Goal: Information Seeking & Learning: Learn about a topic

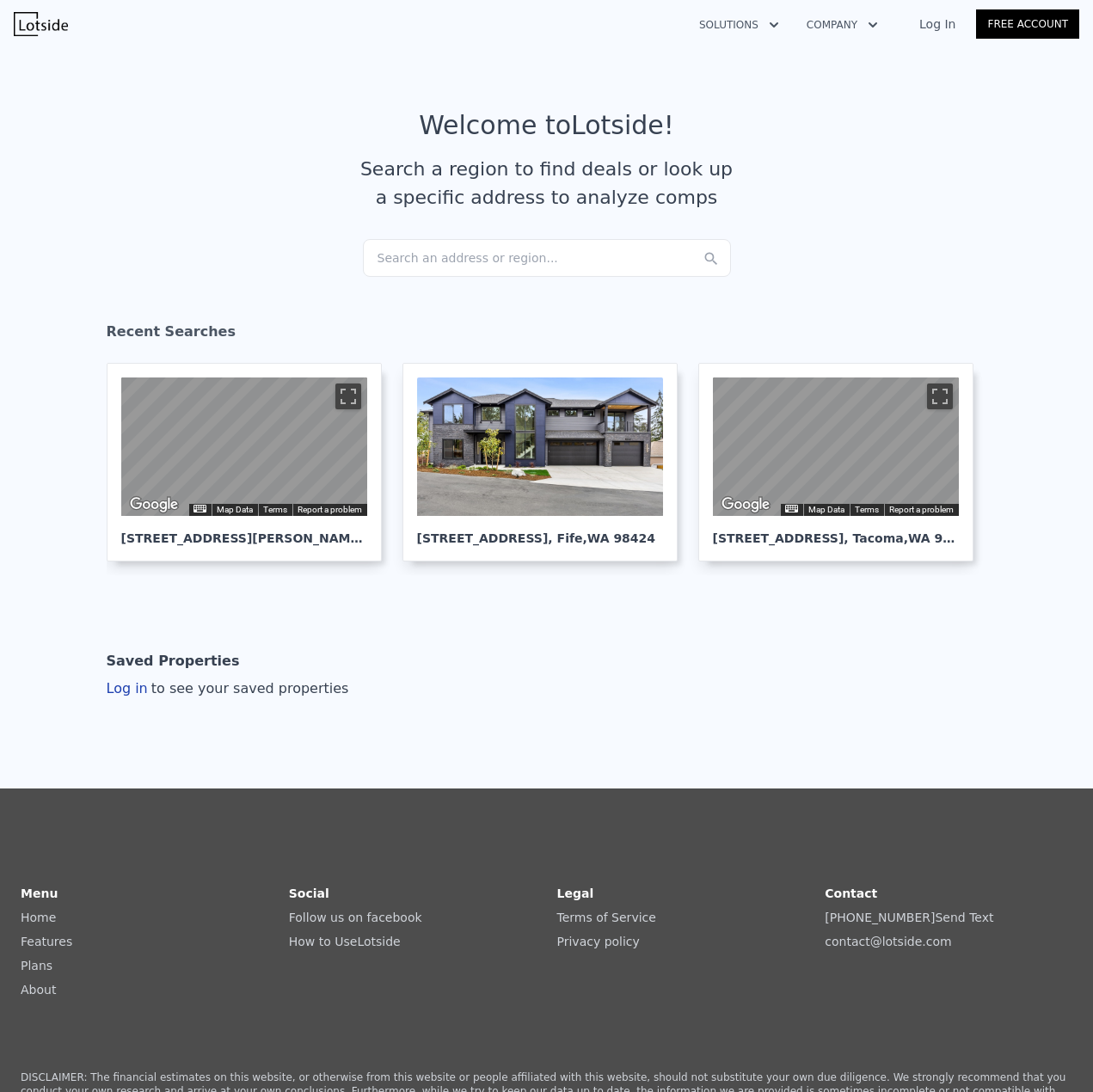
click at [421, 246] on div "Search an address or region..." at bounding box center [546, 258] width 368 height 38
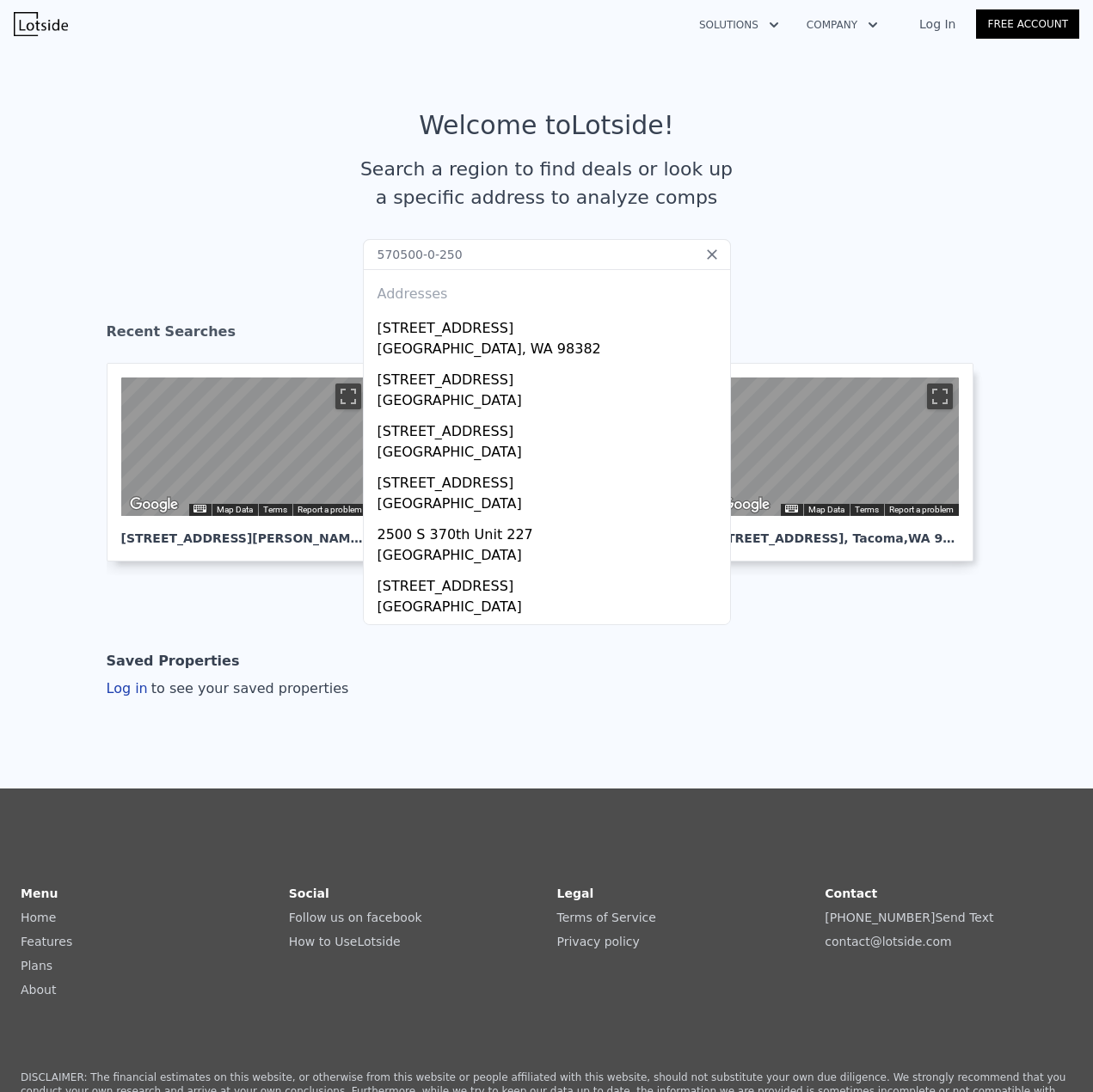
drag, startPoint x: 461, startPoint y: 250, endPoint x: 214, endPoint y: 216, distance: 249.3
click at [274, 229] on article "Welcome to Lotside ! Search a region to find deals or look up a specific addres…" at bounding box center [546, 174] width 1065 height 129
paste input "[STREET_ADDRESS]"
type input "[STREET_ADDRESS]"
click at [446, 341] on div "Tacoma, WA 98444" at bounding box center [549, 350] width 346 height 24
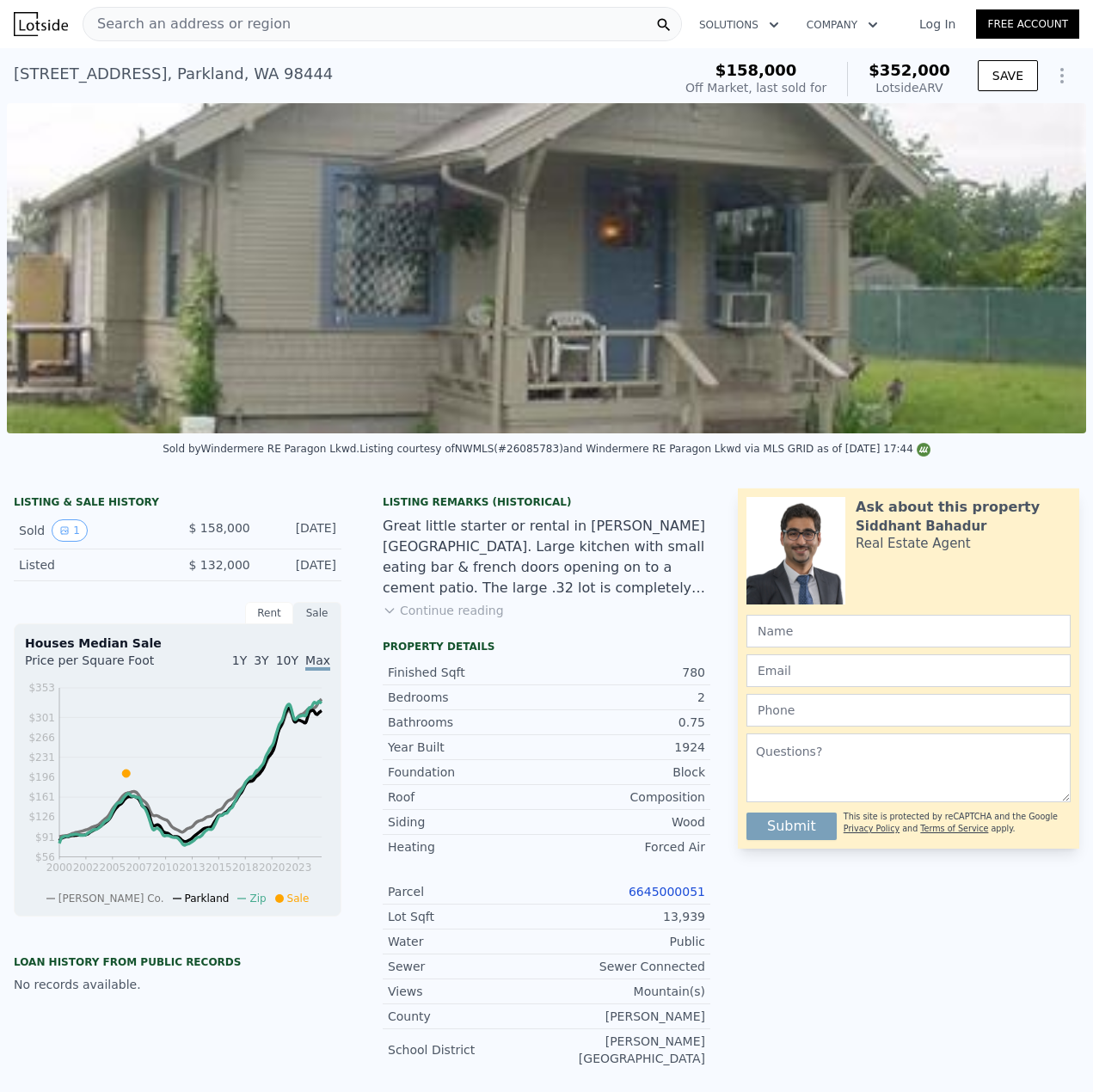
click at [245, 36] on div "Search an address or region" at bounding box center [188, 24] width 208 height 32
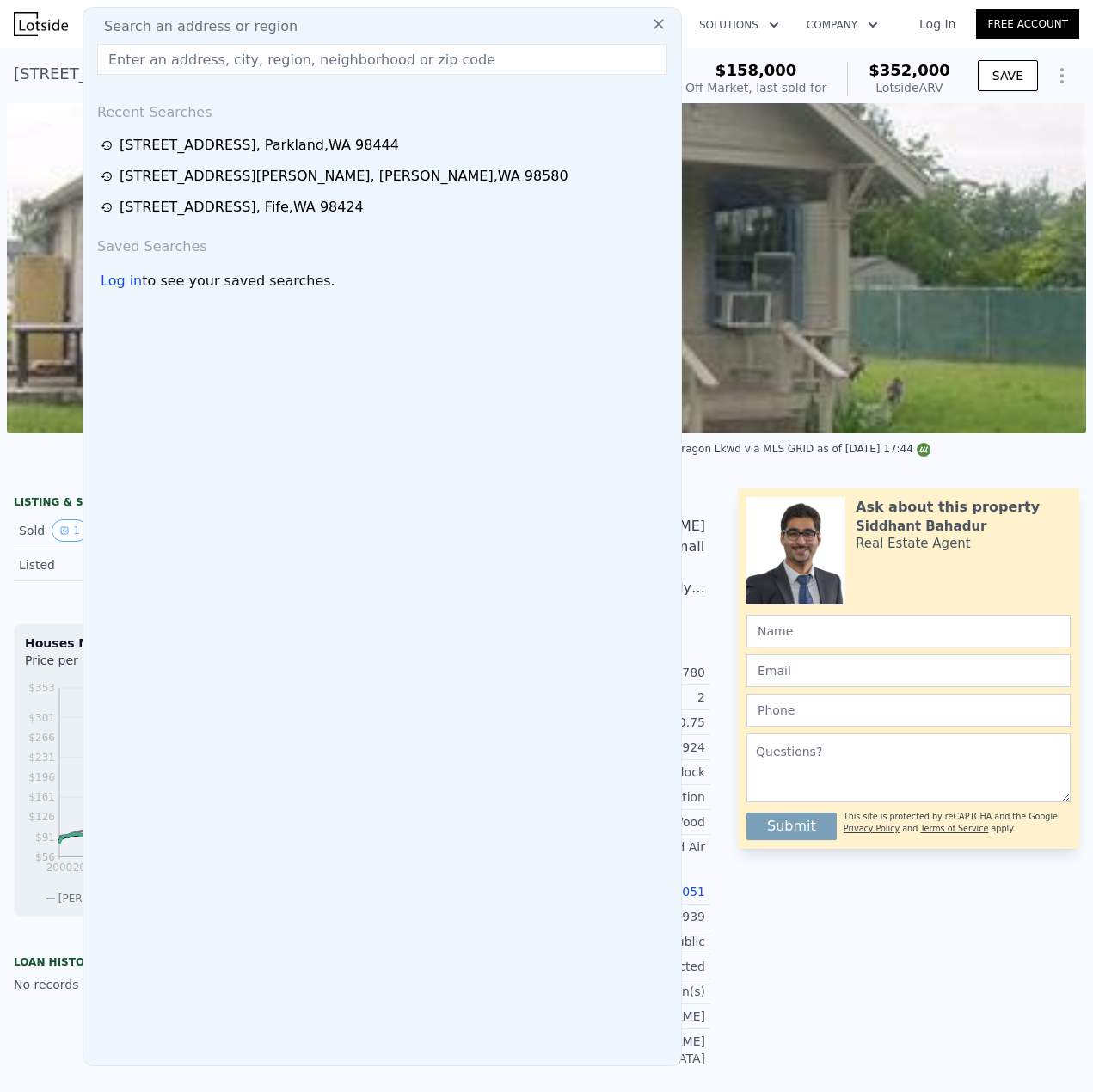
click at [247, 58] on input "text" at bounding box center [382, 59] width 570 height 31
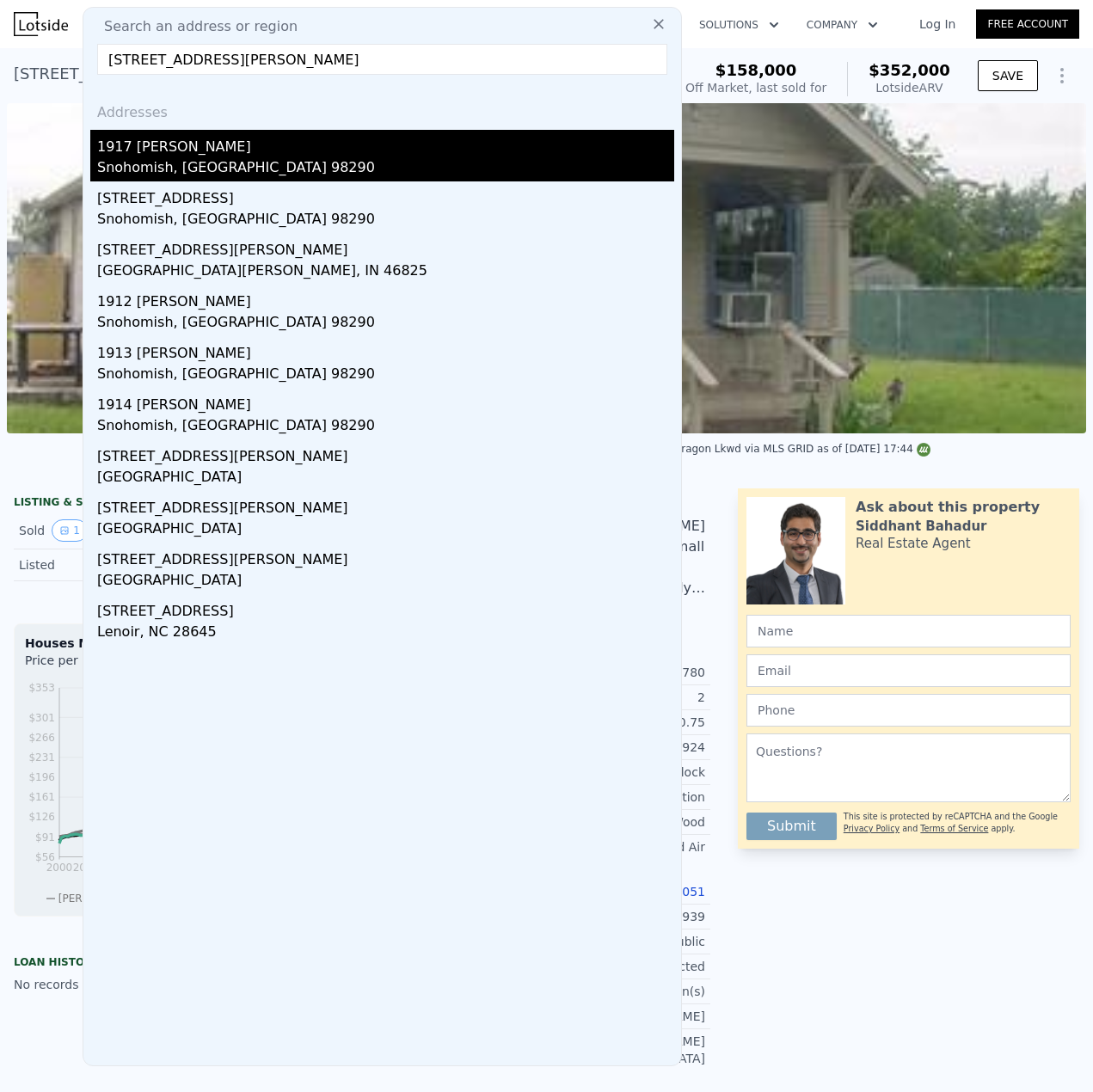
type input "[STREET_ADDRESS][PERSON_NAME]"
click at [236, 146] on div "1917 [PERSON_NAME]" at bounding box center [386, 143] width 577 height 28
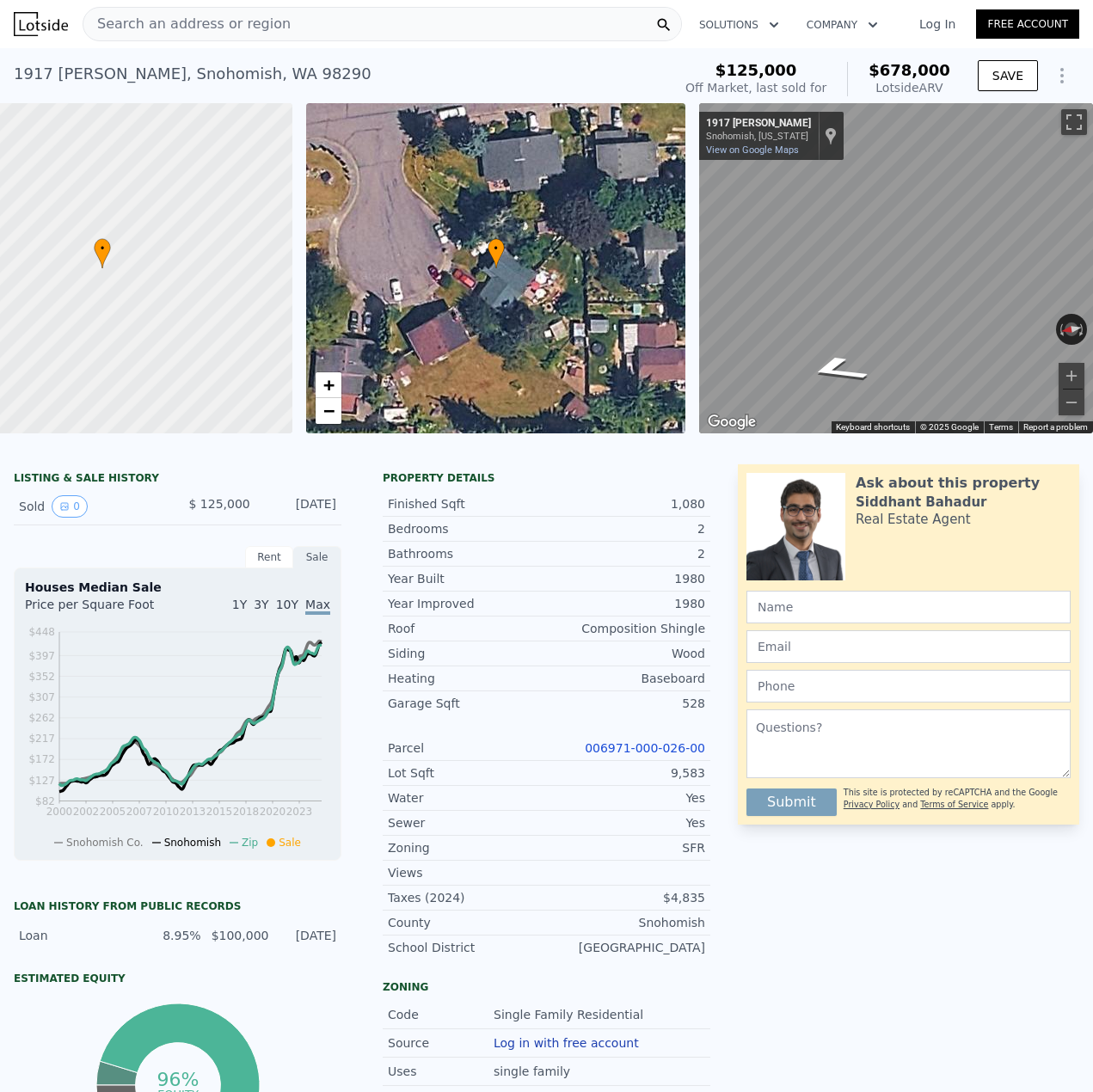
click at [220, 10] on div "Search an address or region" at bounding box center [188, 24] width 208 height 32
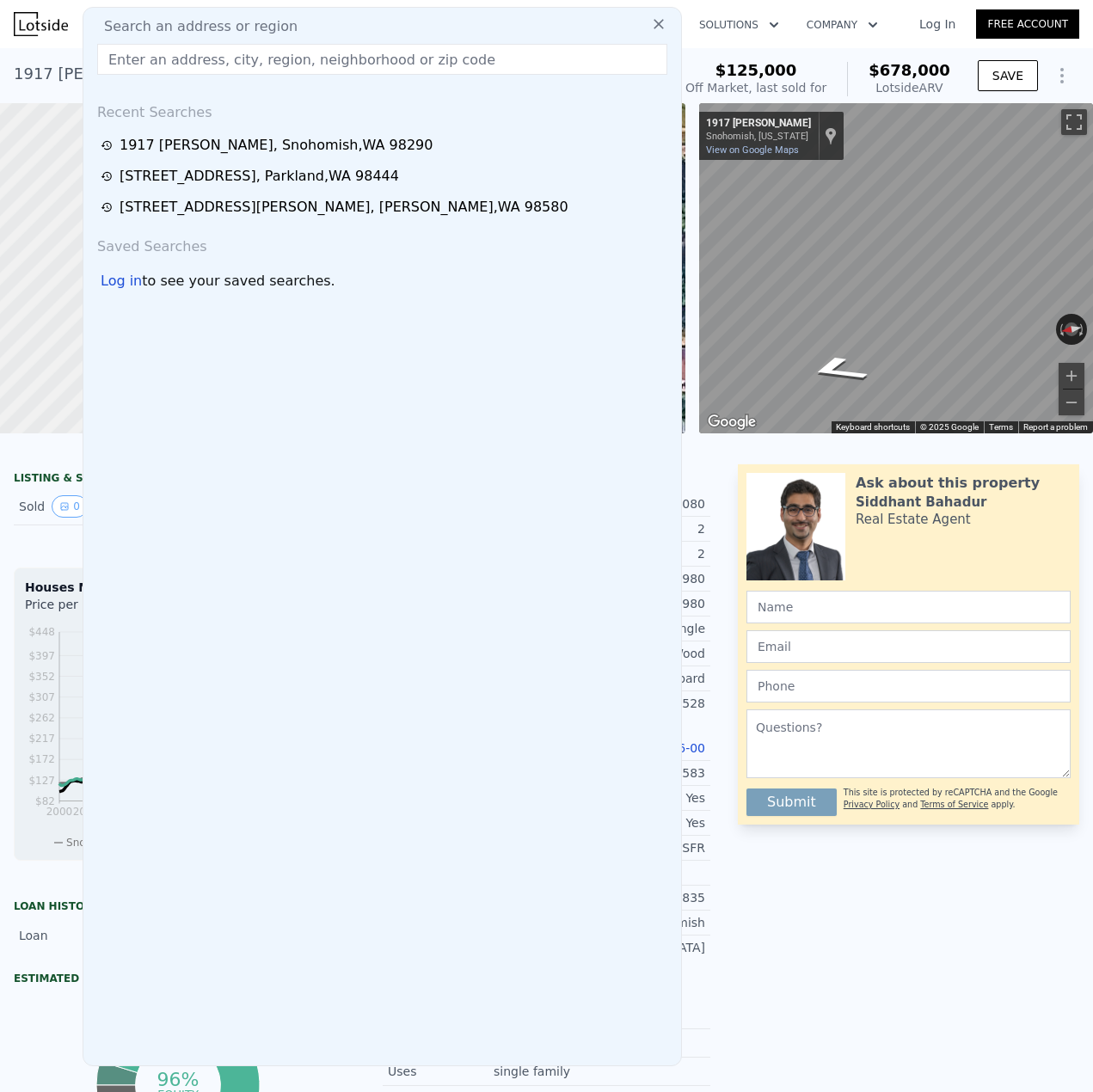
click at [206, 59] on input "text" at bounding box center [382, 59] width 570 height 31
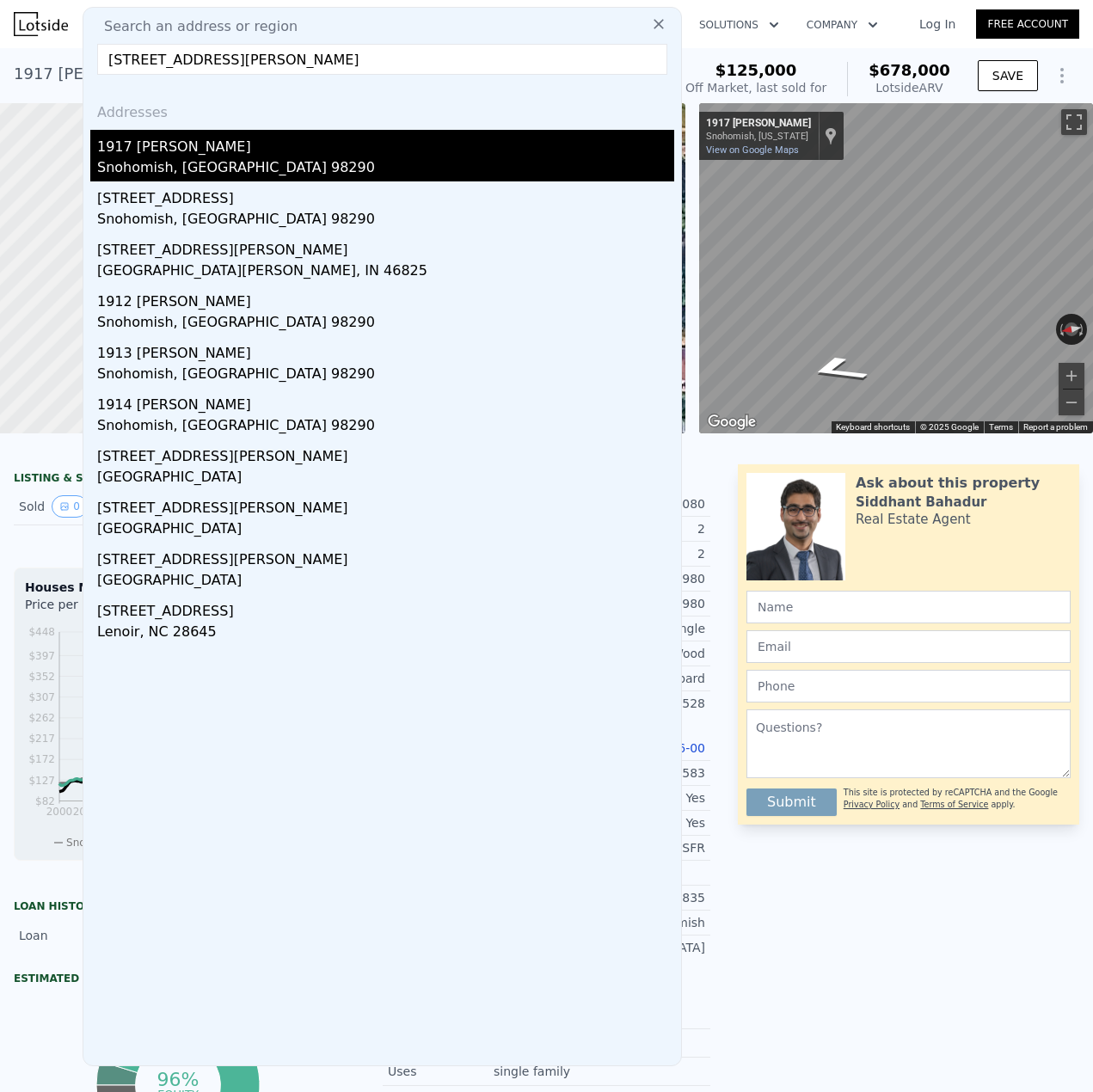
type input "[STREET_ADDRESS][PERSON_NAME]"
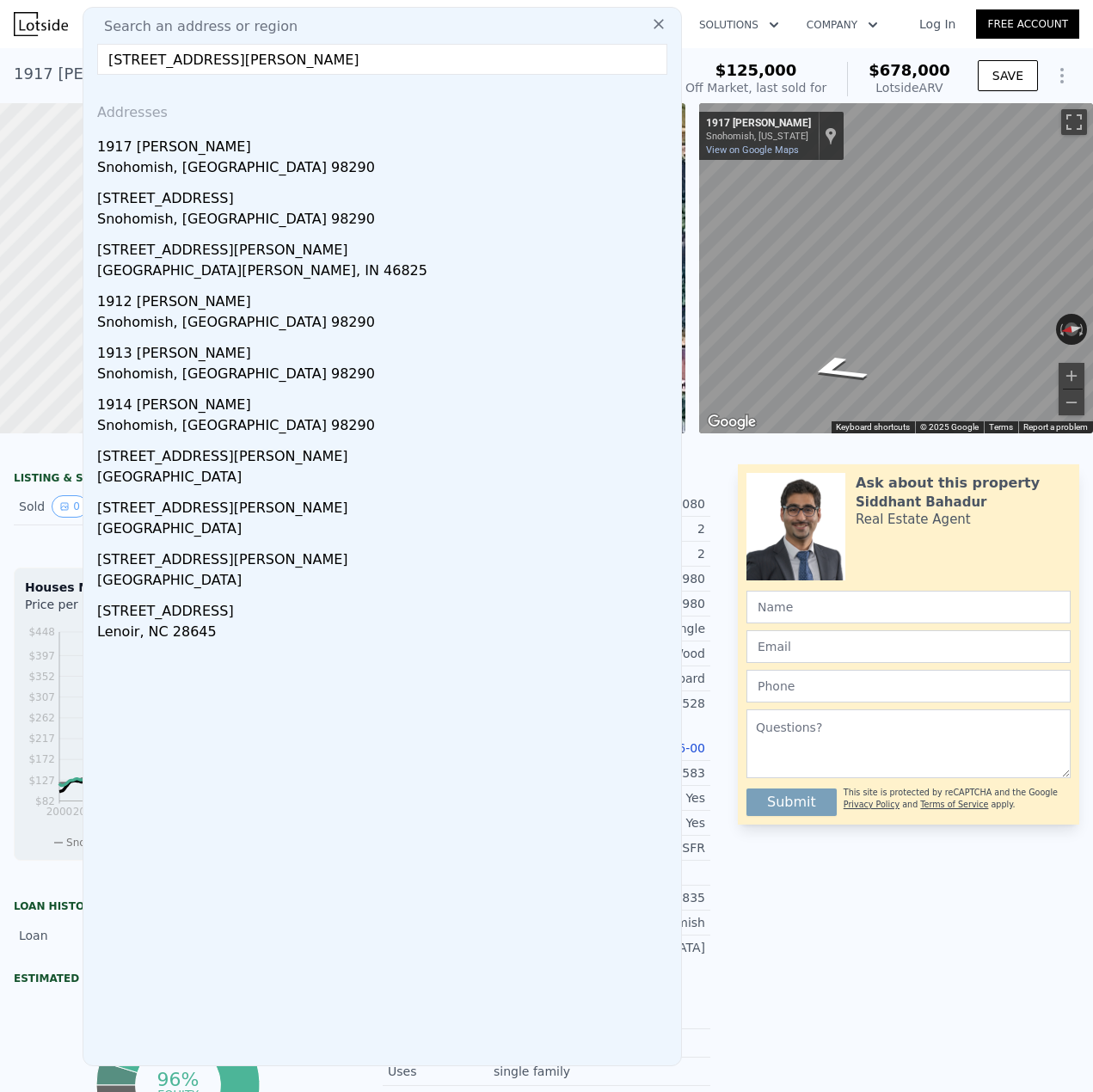
click at [216, 174] on div "Snohomish, [GEOGRAPHIC_DATA] 98290" at bounding box center [386, 169] width 577 height 24
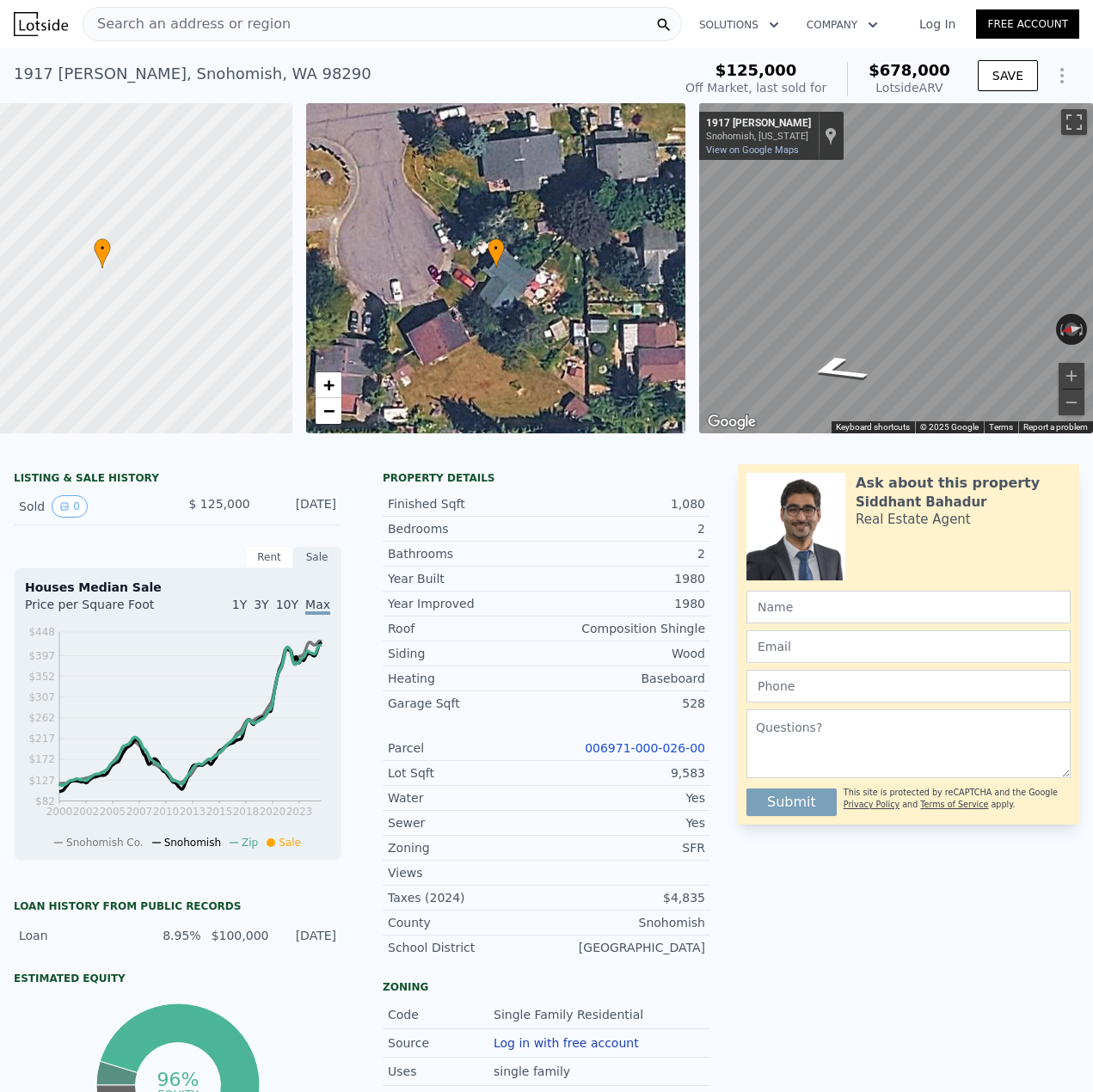
click at [294, 33] on div "Search an address or region" at bounding box center [382, 24] width 599 height 34
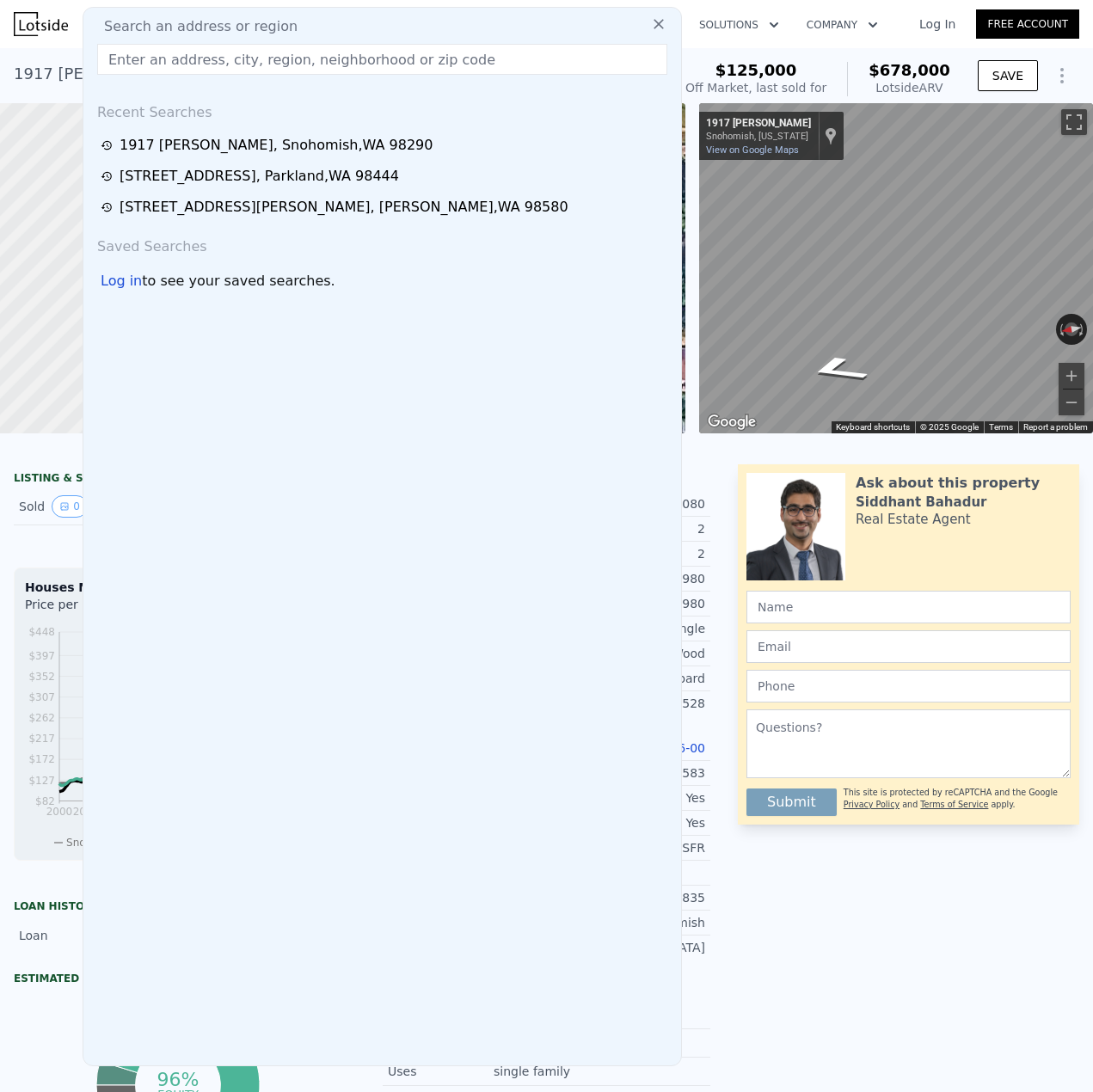
click at [265, 51] on input "text" at bounding box center [382, 59] width 570 height 31
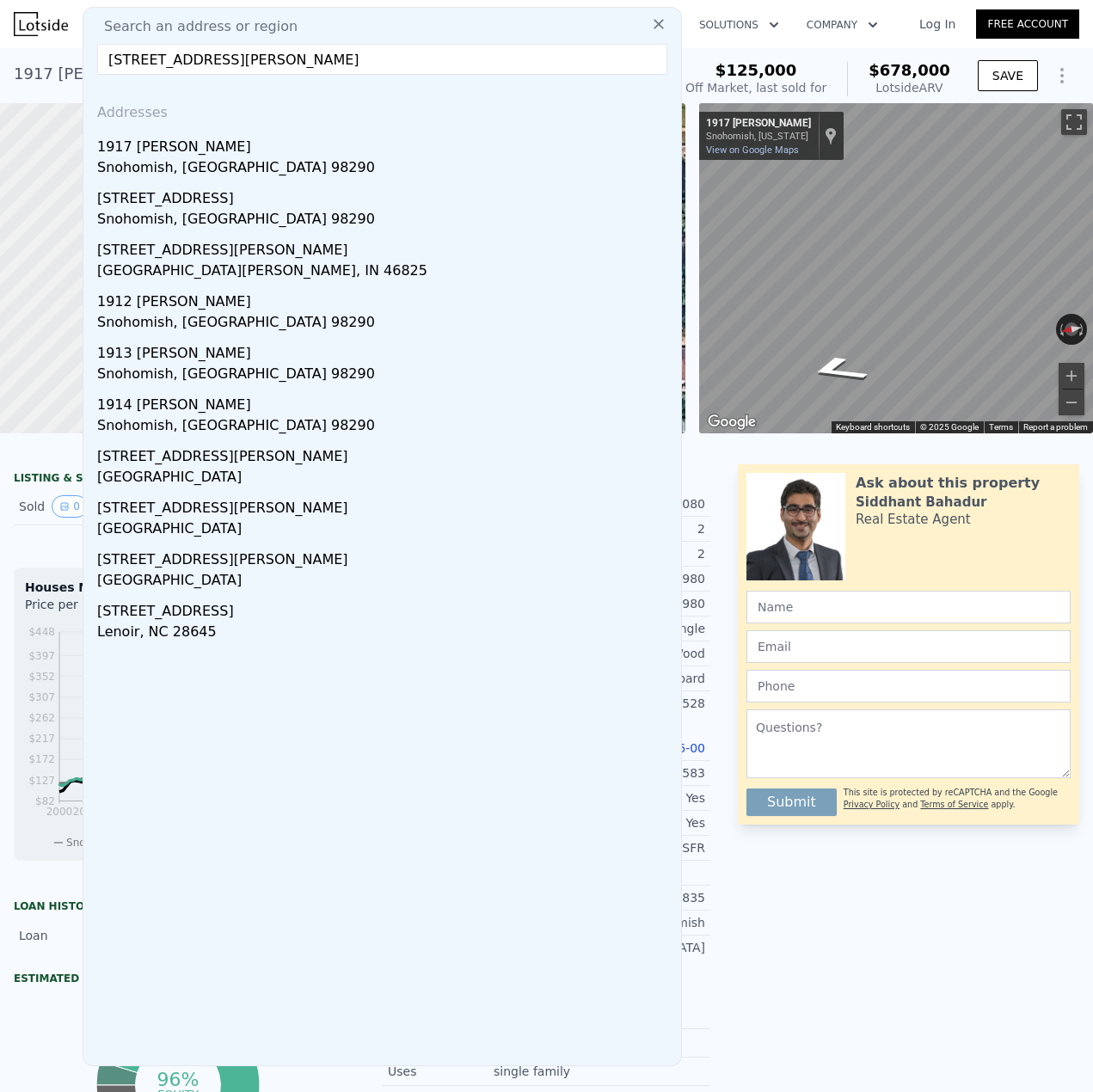
type input "[STREET_ADDRESS][PERSON_NAME]"
click at [241, 67] on input "[STREET_ADDRESS][PERSON_NAME]" at bounding box center [382, 59] width 570 height 31
click at [241, 66] on input "[STREET_ADDRESS][PERSON_NAME]" at bounding box center [382, 59] width 570 height 31
paste input "text"
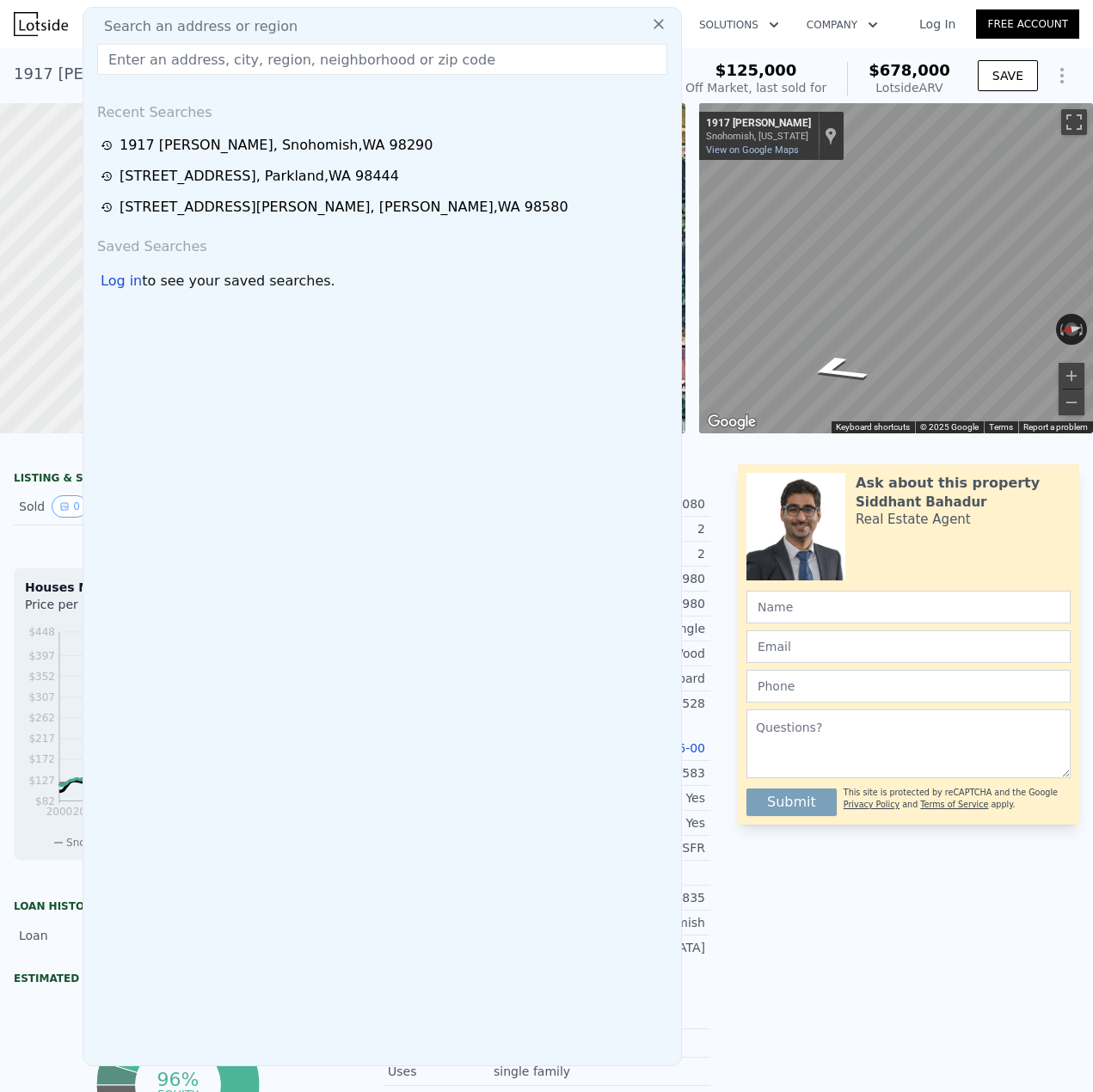
click at [212, 61] on input "text" at bounding box center [382, 59] width 570 height 31
paste input "[STREET_ADDRESS]"
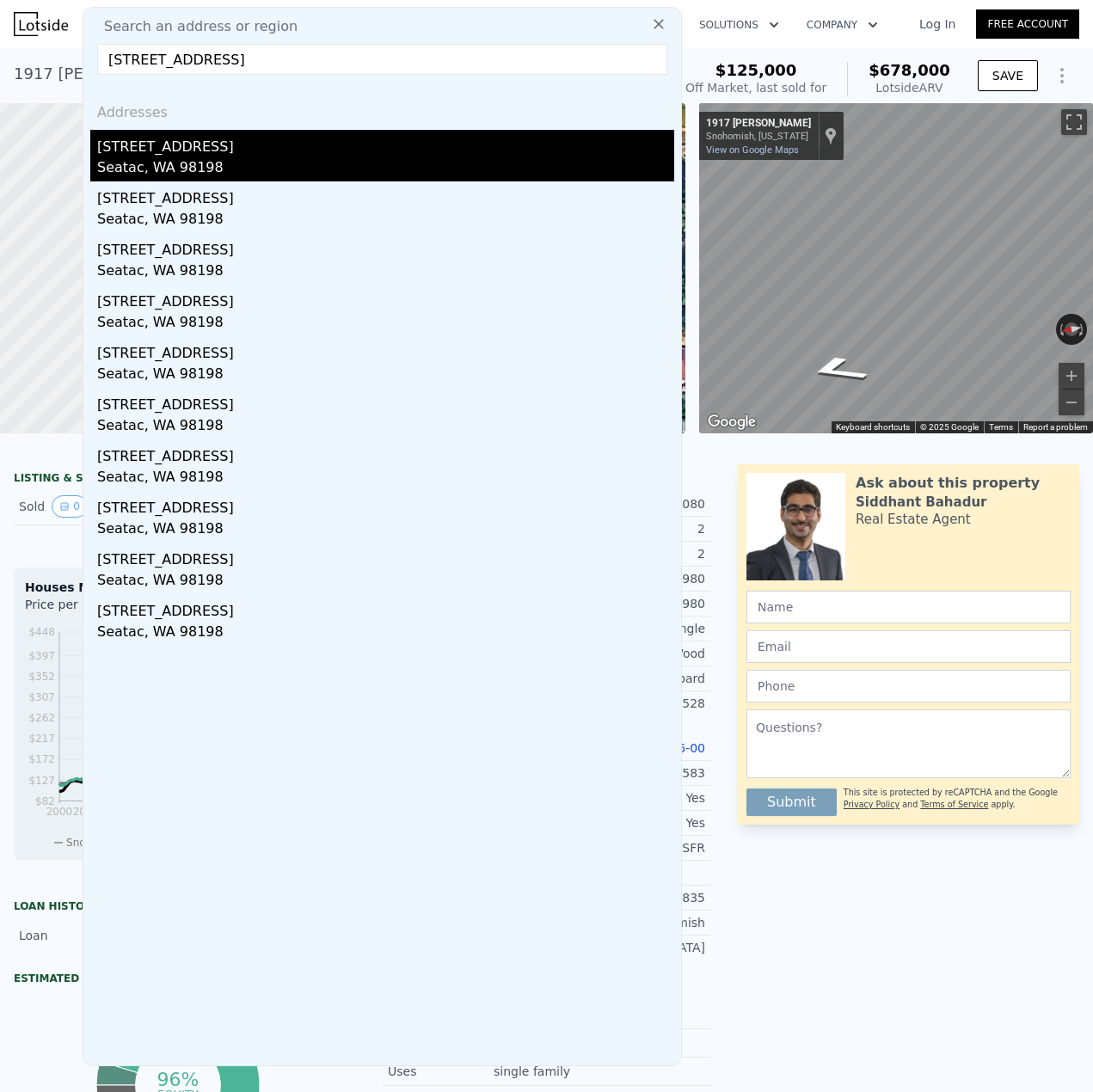
type input "[STREET_ADDRESS]"
click at [226, 147] on div "[STREET_ADDRESS]" at bounding box center [386, 143] width 577 height 28
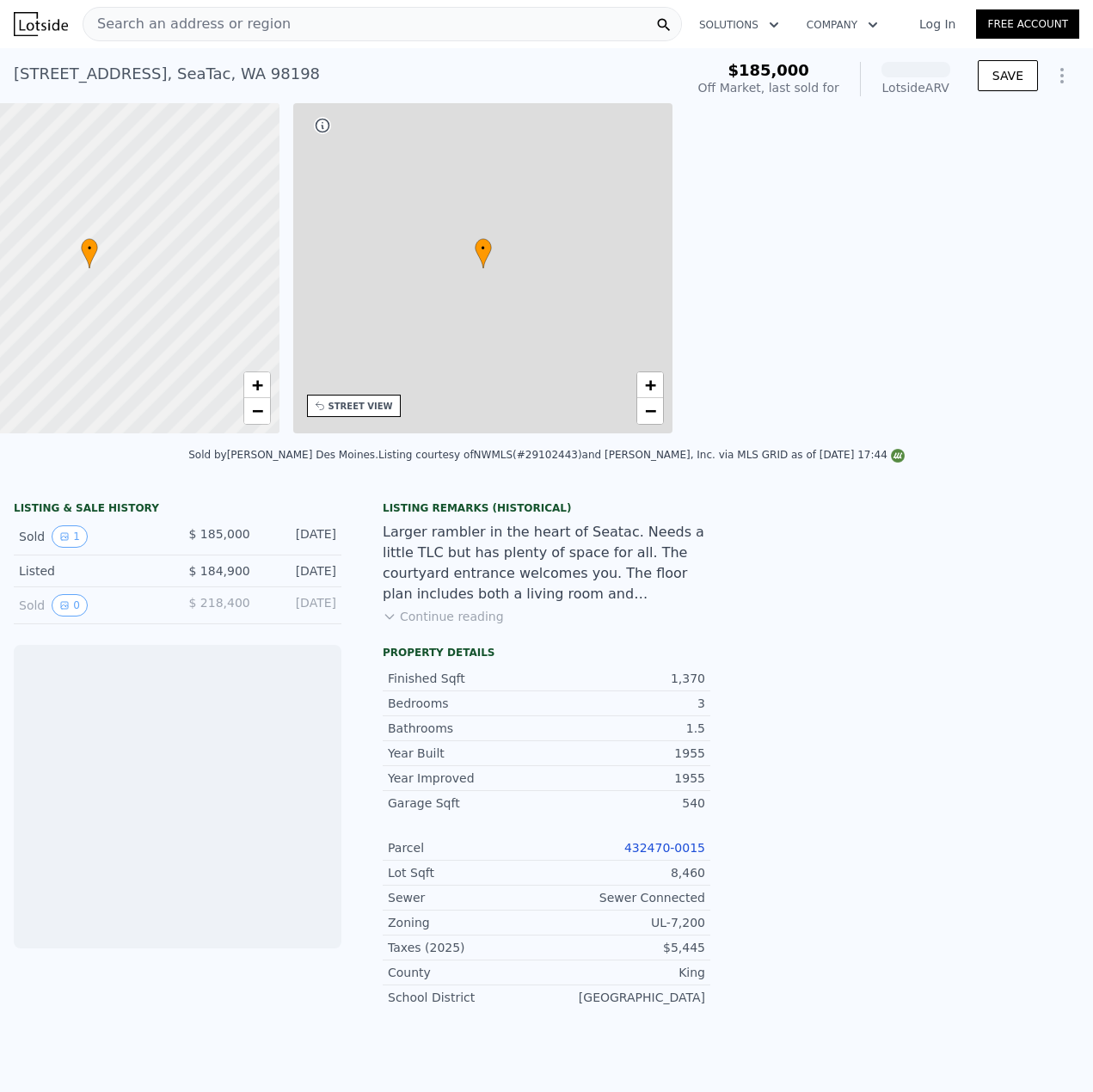
scroll to position [0, 401]
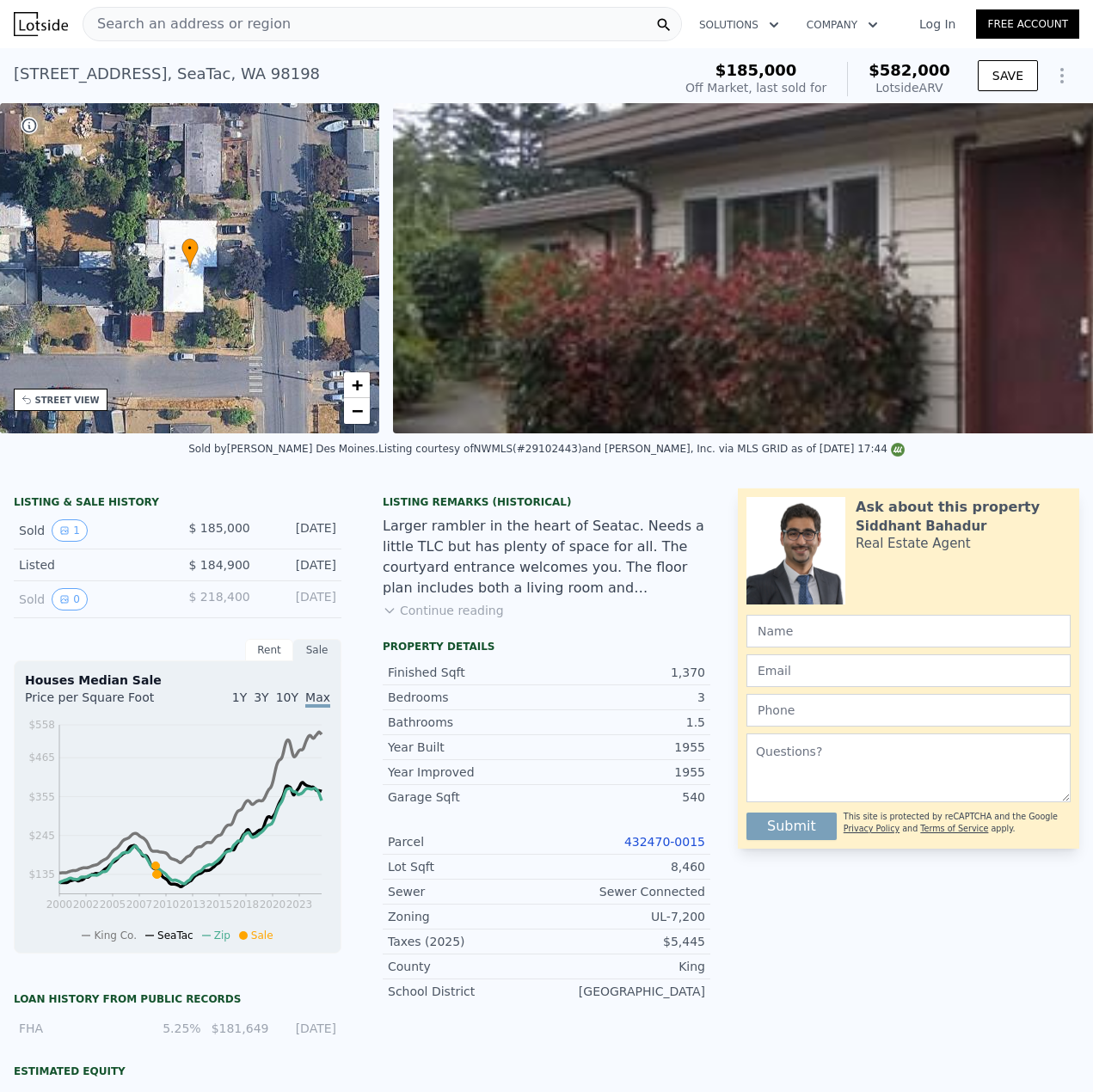
click at [209, 28] on span "Search an address or region" at bounding box center [188, 24] width 208 height 21
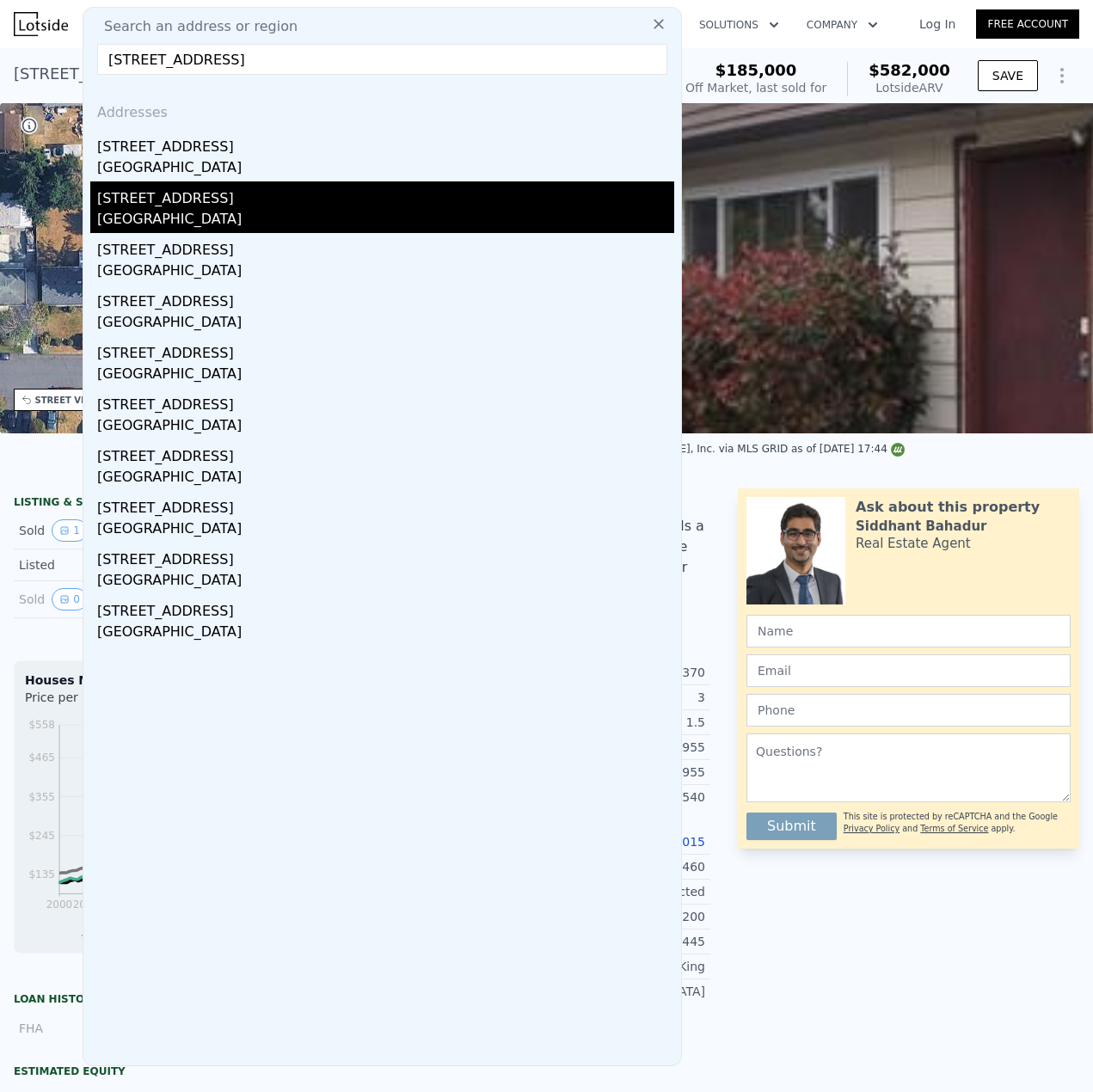
type input "[STREET_ADDRESS]"
click at [244, 203] on div "[STREET_ADDRESS]" at bounding box center [386, 195] width 577 height 28
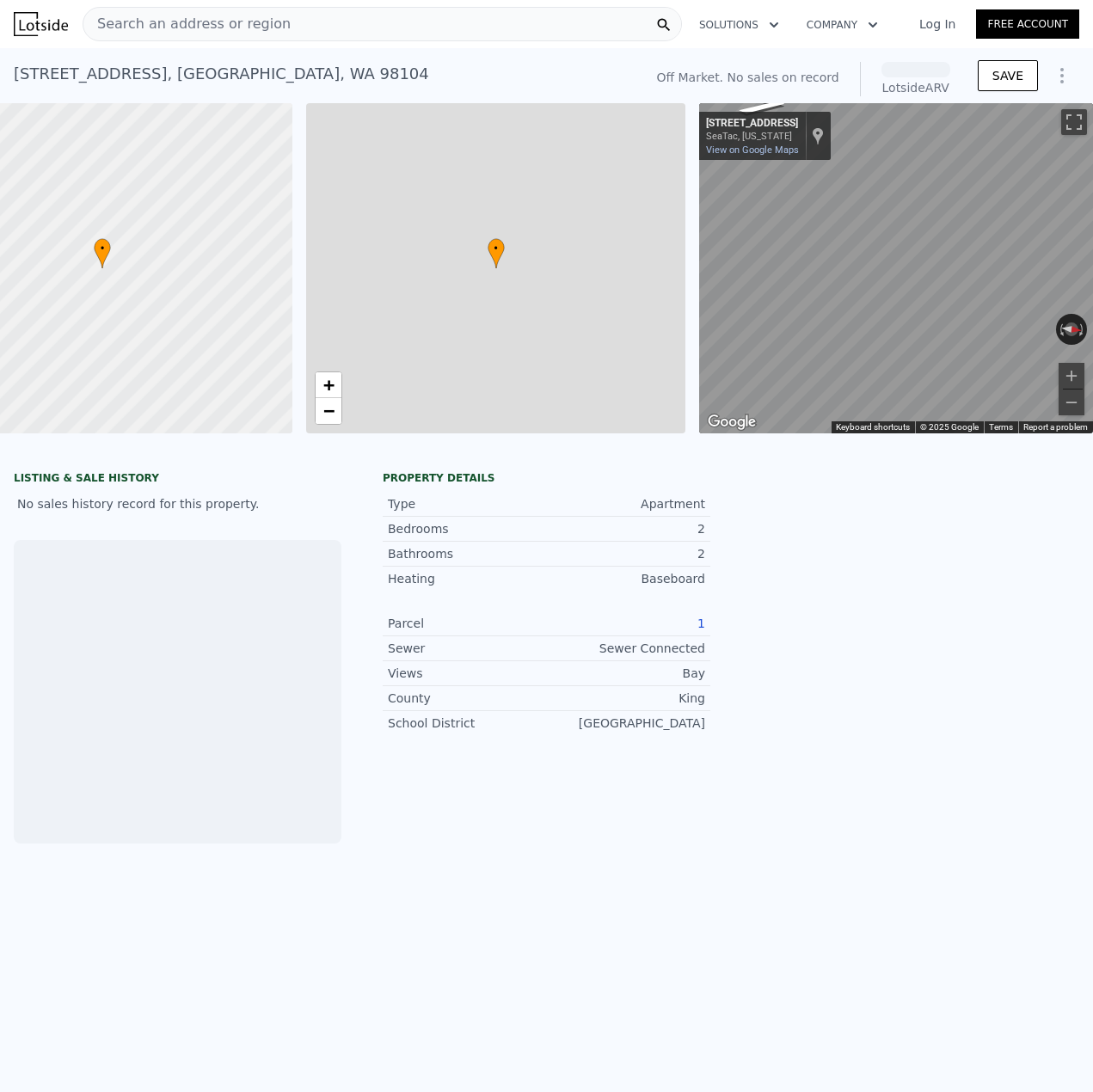
scroll to position [0, 108]
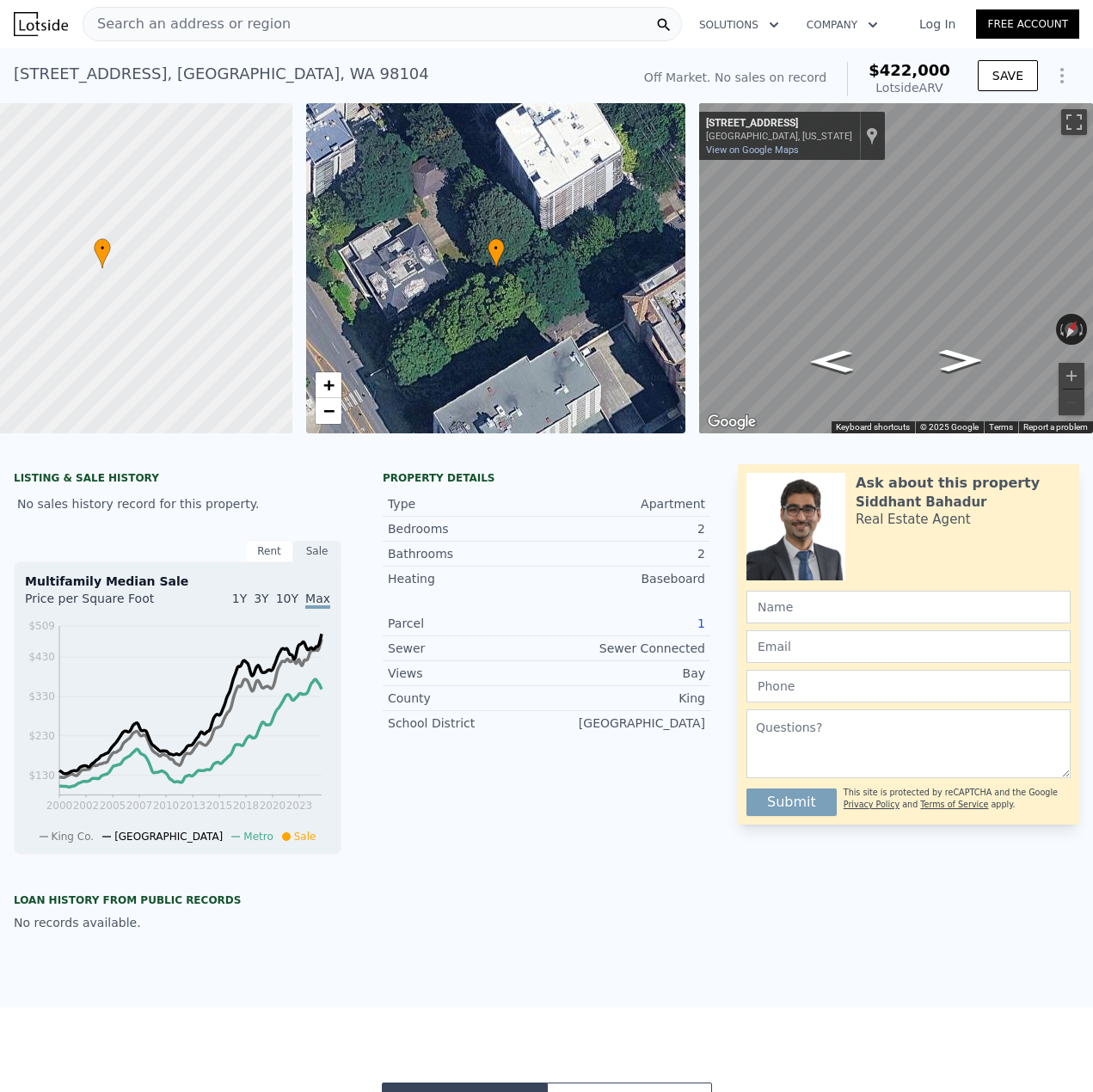
click at [249, 29] on span "Search an address or region" at bounding box center [188, 24] width 208 height 21
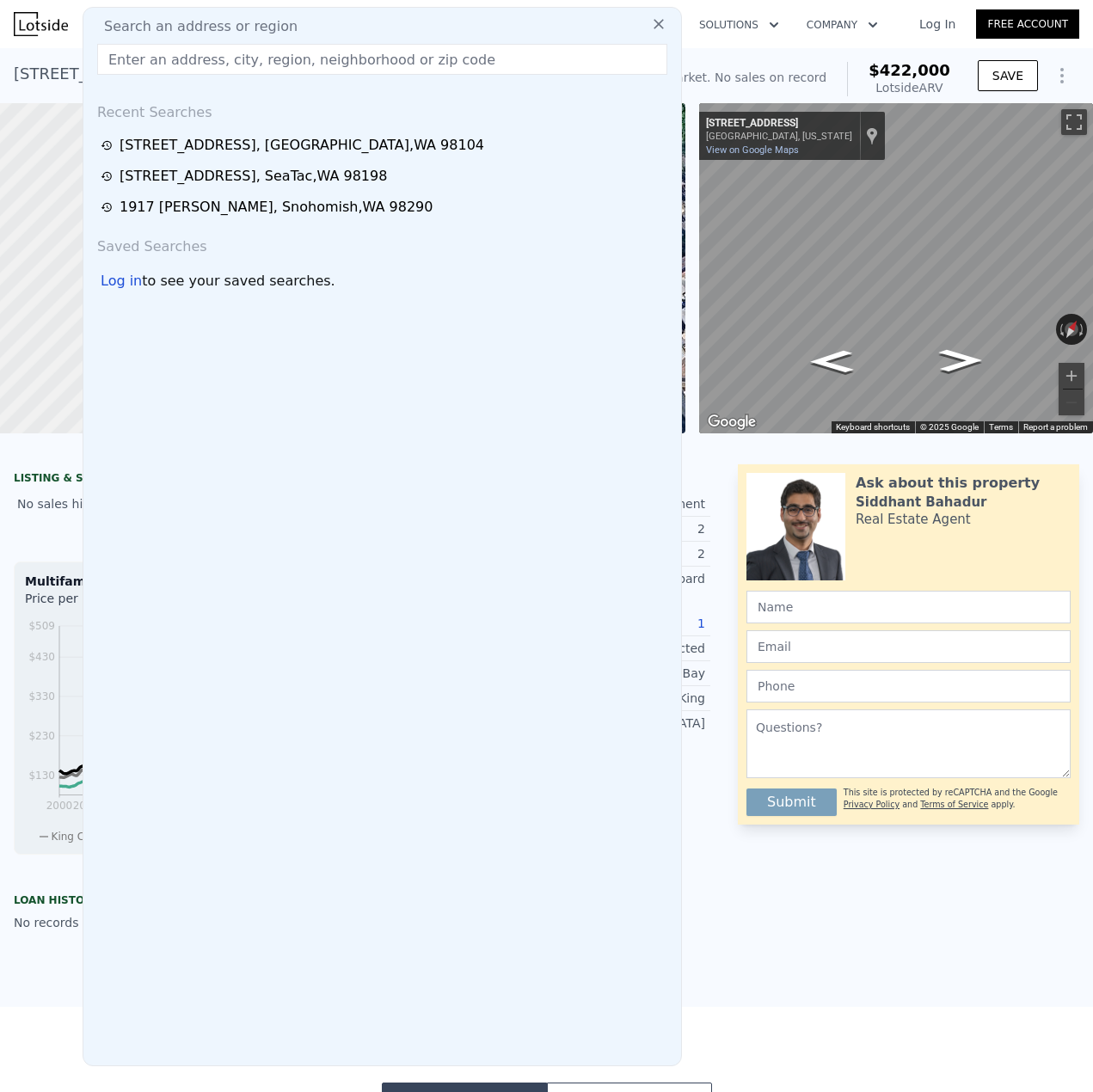
drag, startPoint x: 249, startPoint y: 29, endPoint x: 199, endPoint y: 61, distance: 59.4
click at [199, 46] on input "text" at bounding box center [382, 59] width 570 height 31
click at [200, 66] on input "text" at bounding box center [382, 59] width 570 height 31
paste input "[STREET_ADDRESS]"
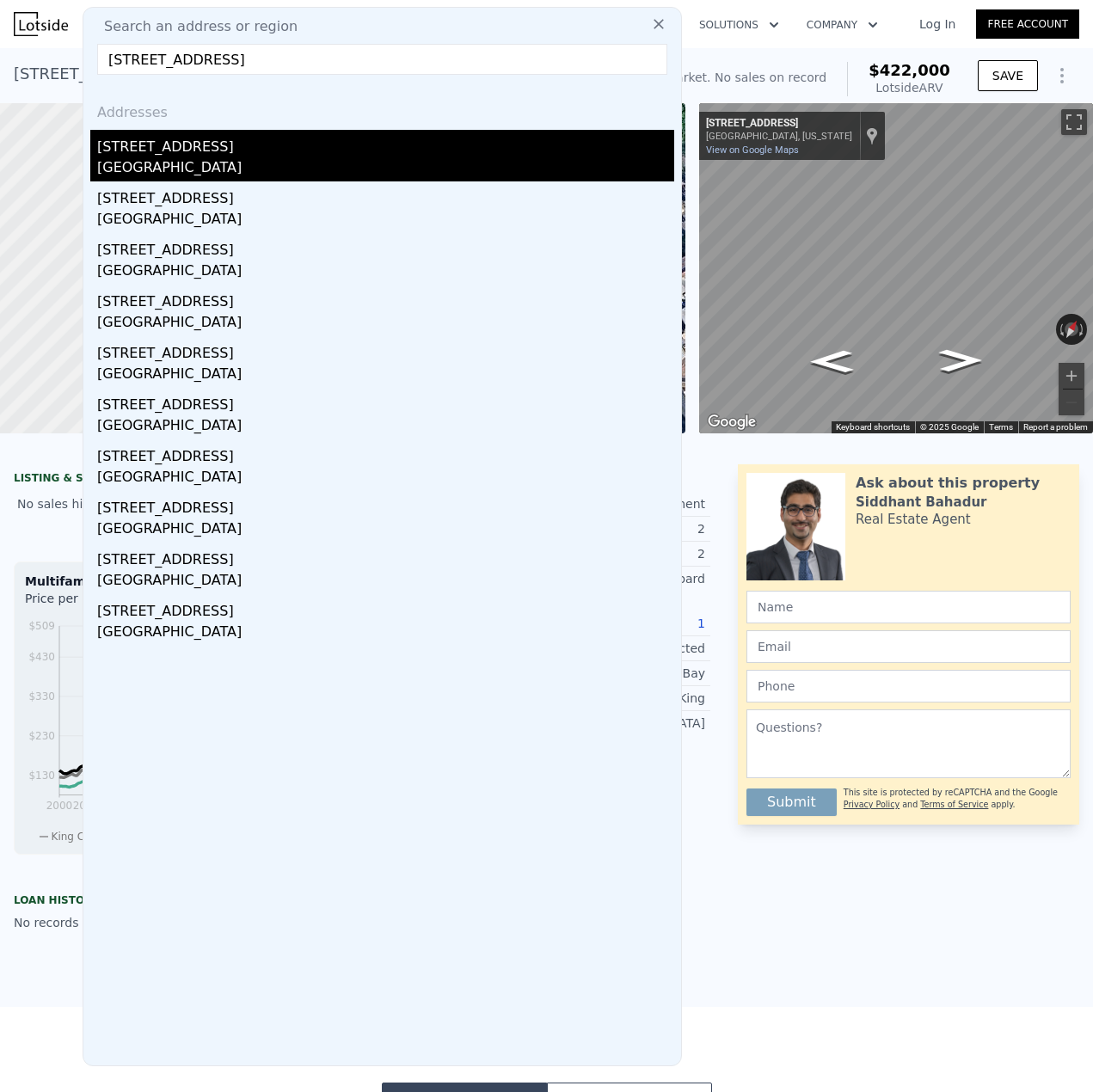
type input "[STREET_ADDRESS]"
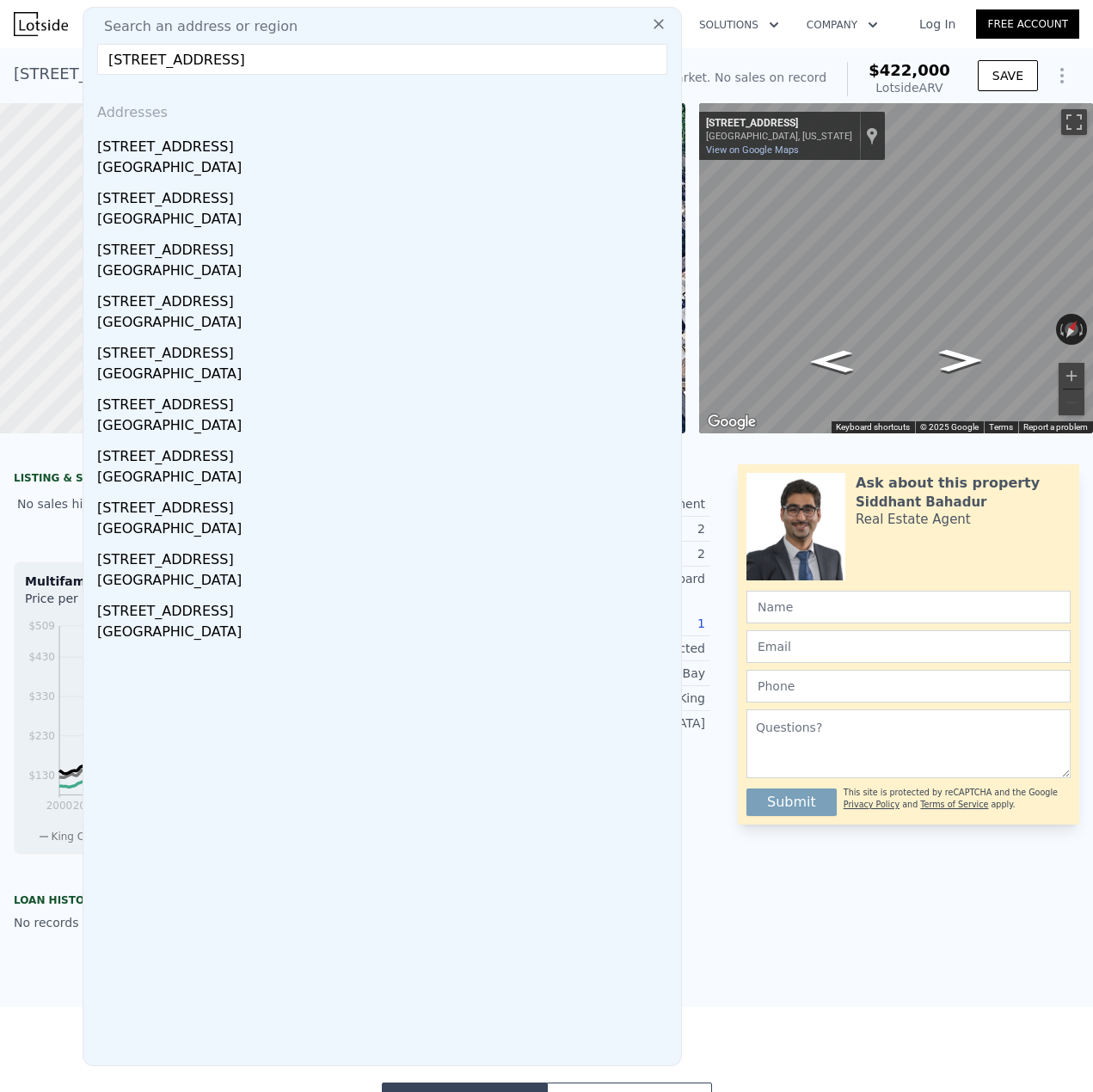
click at [233, 157] on div "[GEOGRAPHIC_DATA]" at bounding box center [386, 169] width 577 height 24
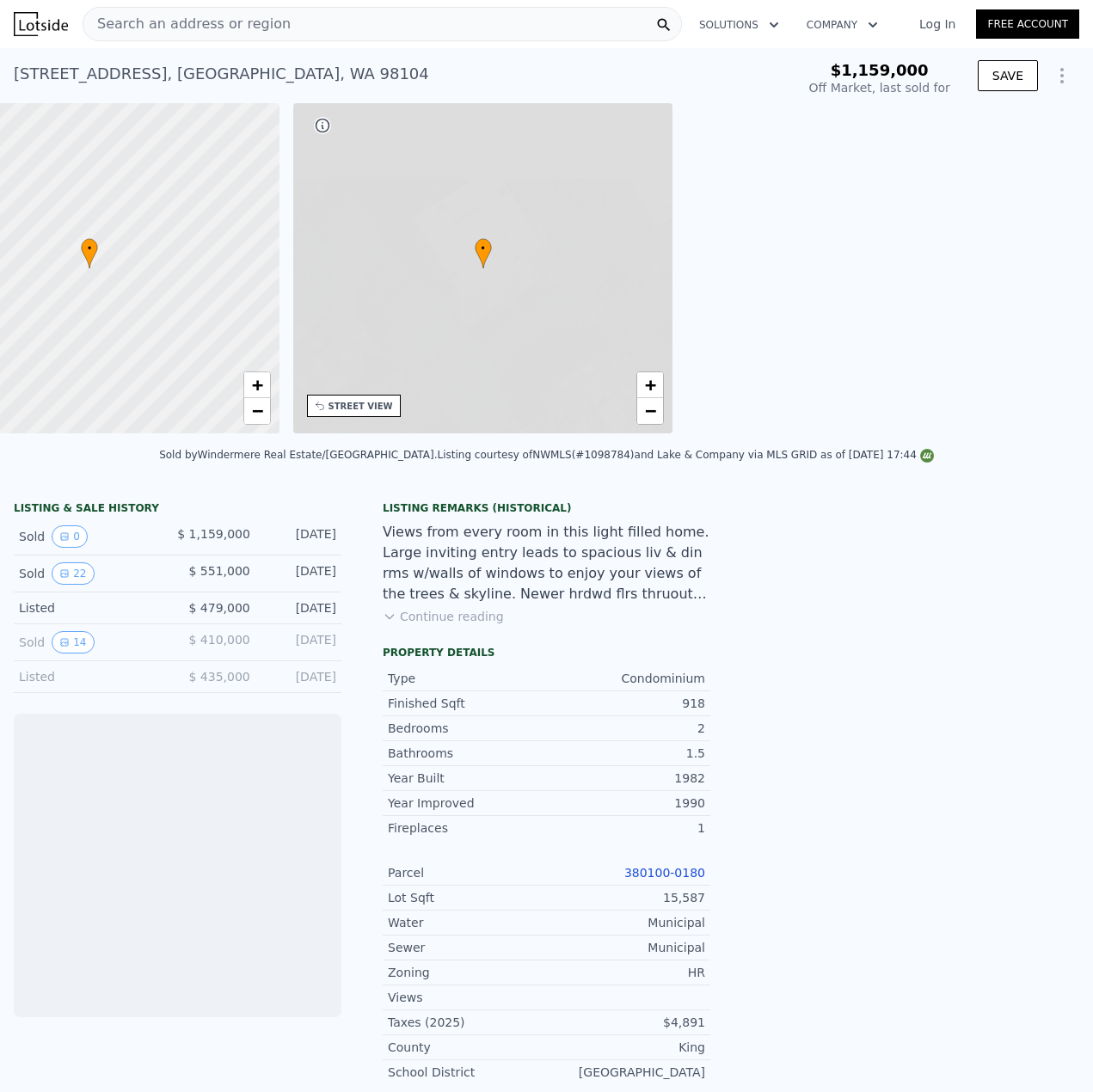
scroll to position [0, 401]
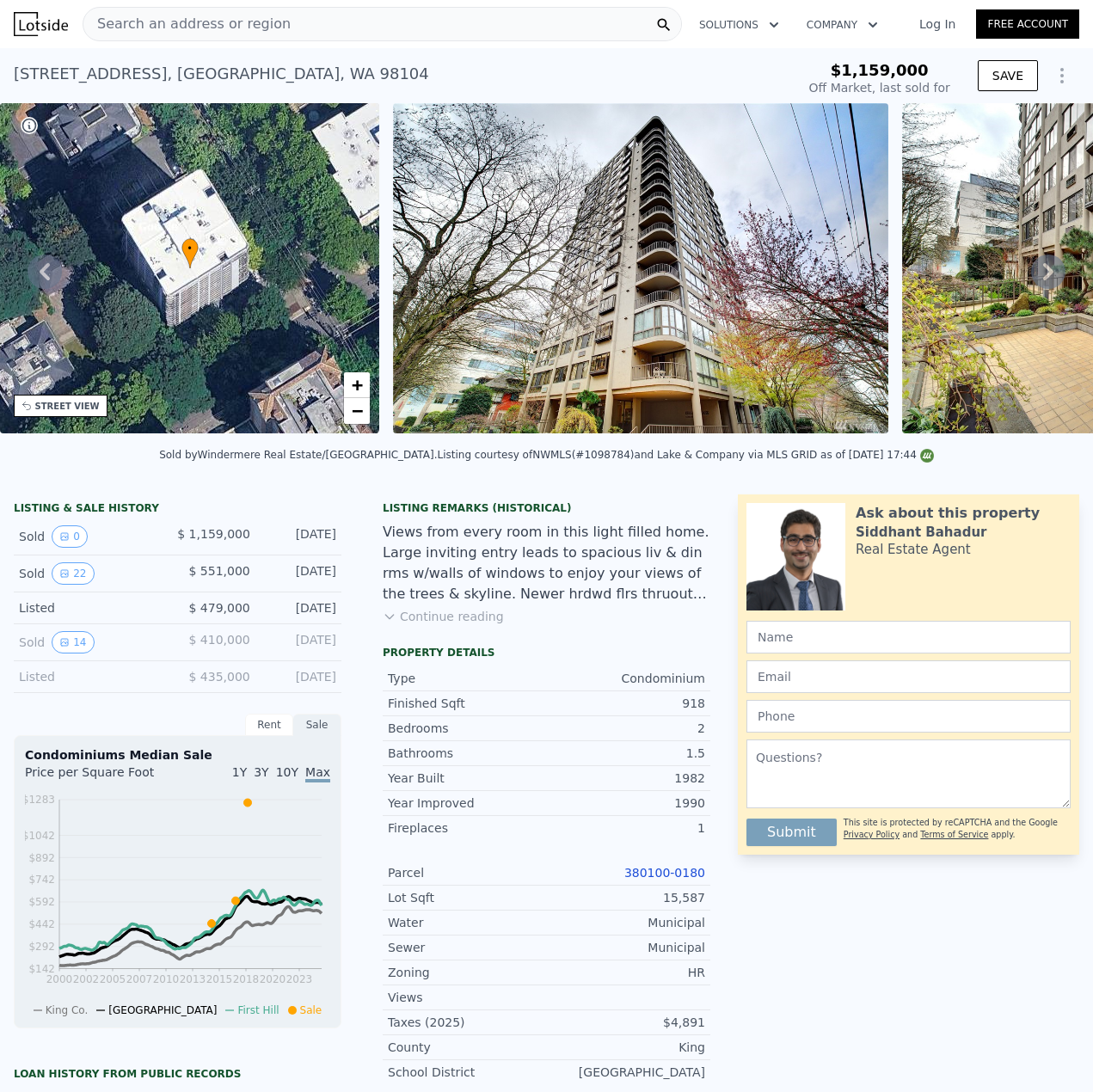
click at [652, 880] on link "380100-0180" at bounding box center [665, 872] width 81 height 13
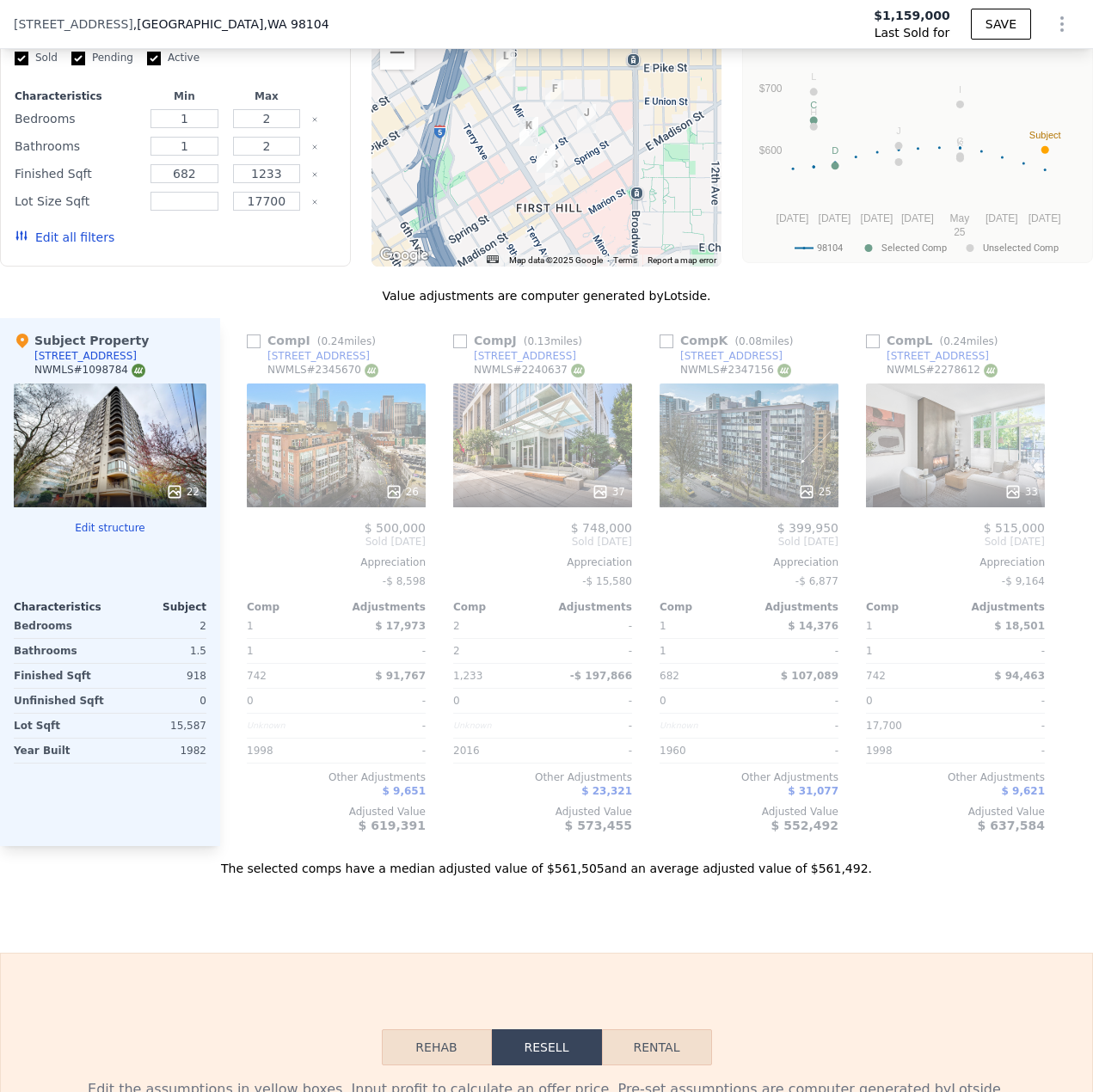
scroll to position [0, 1658]
type input "$ 563,000"
type input "-$ 58,772"
